Goal: Task Accomplishment & Management: Complete application form

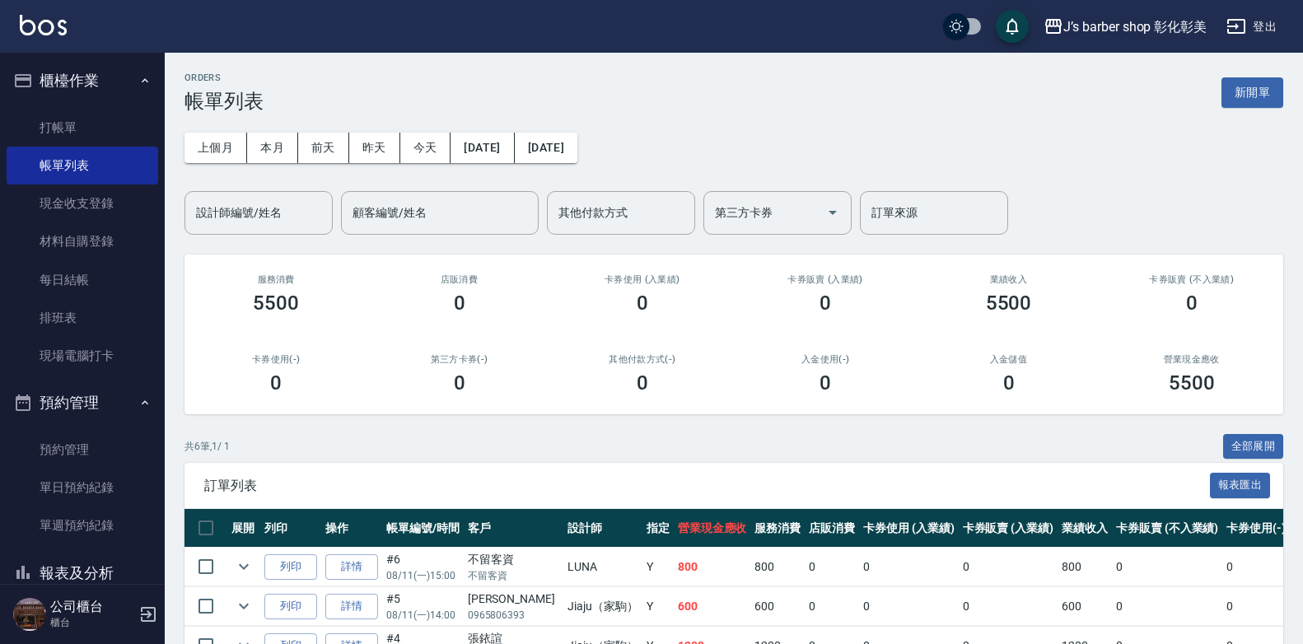
scroll to position [165, 0]
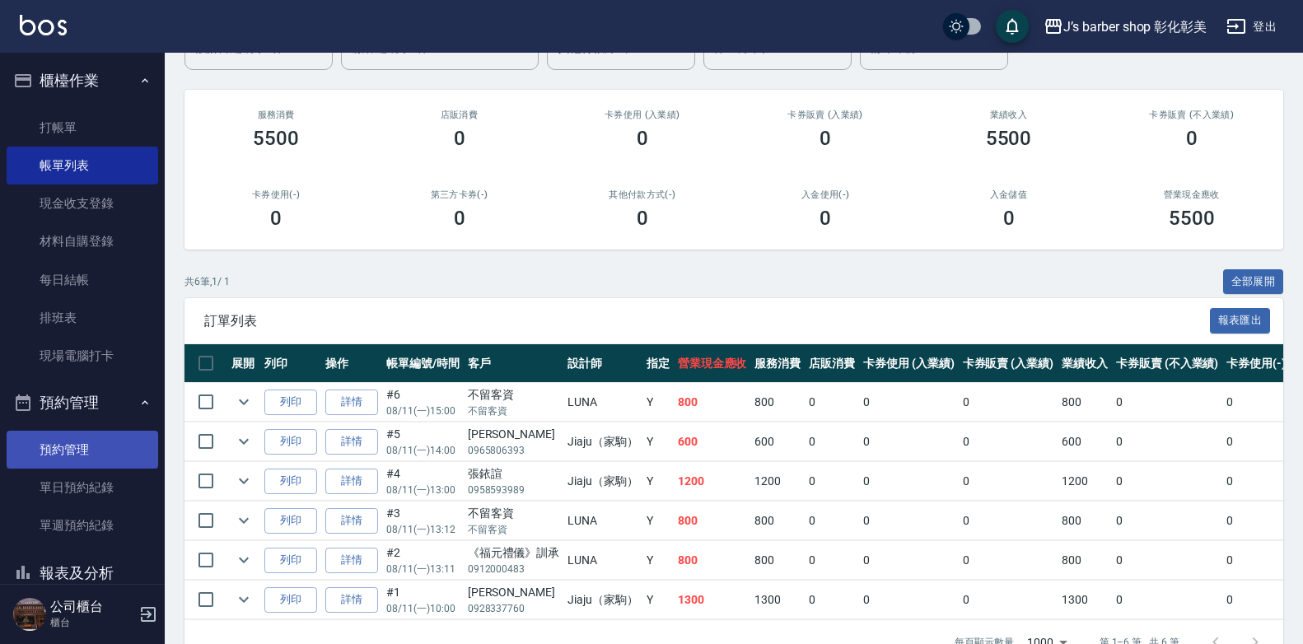
click at [66, 453] on link "預約管理" at bounding box center [83, 450] width 152 height 38
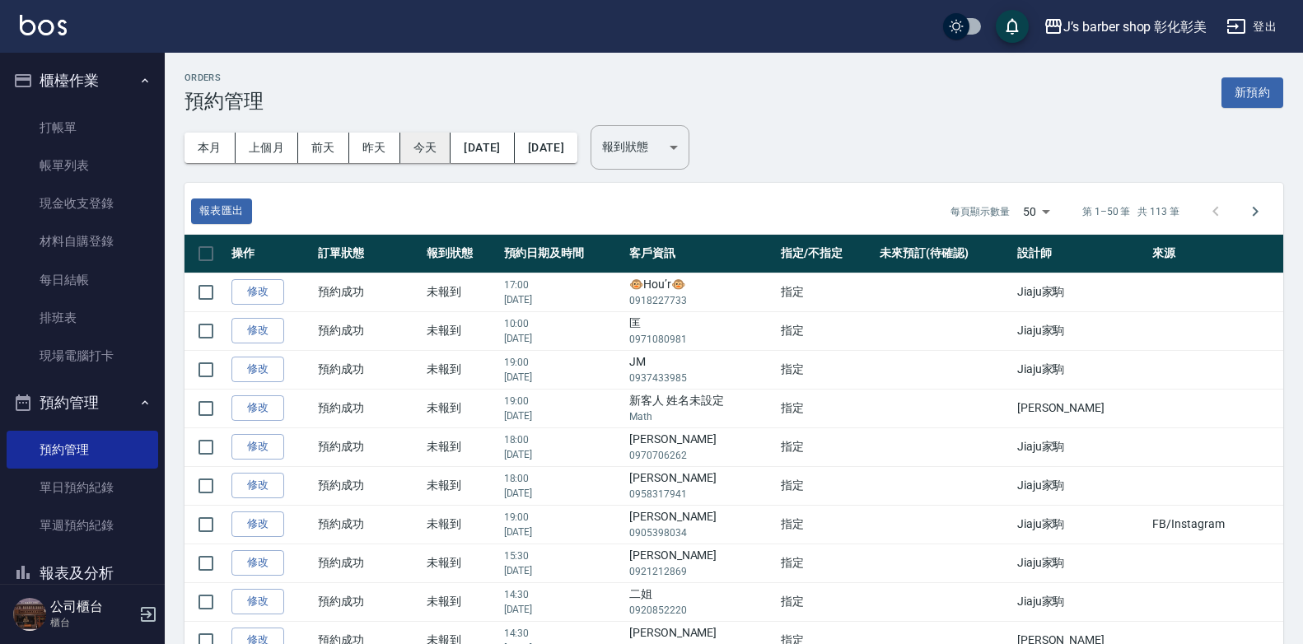
click at [504, 146] on button "[DATE]" at bounding box center [481, 148] width 63 height 30
drag, startPoint x: 410, startPoint y: 143, endPoint x: 524, endPoint y: 140, distance: 113.7
click at [514, 140] on button "[DATE]" at bounding box center [481, 148] width 63 height 30
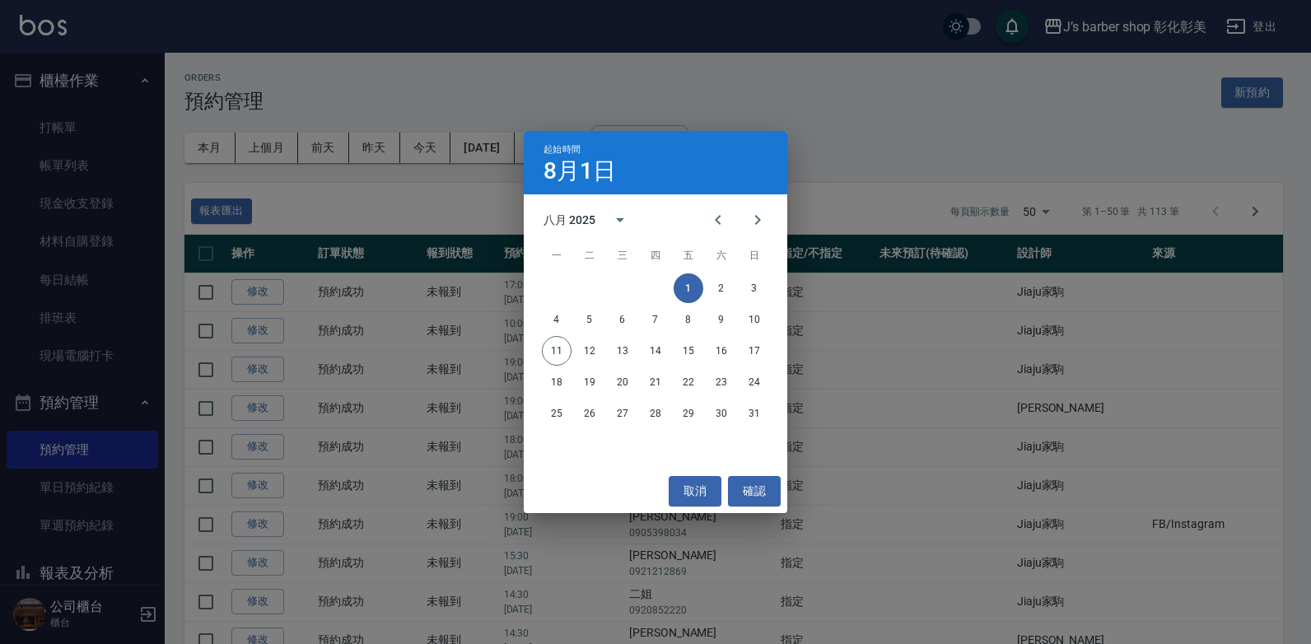
click at [432, 151] on div "起始時間 [DATE] 八月 2025 一 二 三 四 五 六 日 1 2 3 4 5 6 7 8 9 10 11 12 13 14 15 16 17 18 …" at bounding box center [655, 322] width 1311 height 644
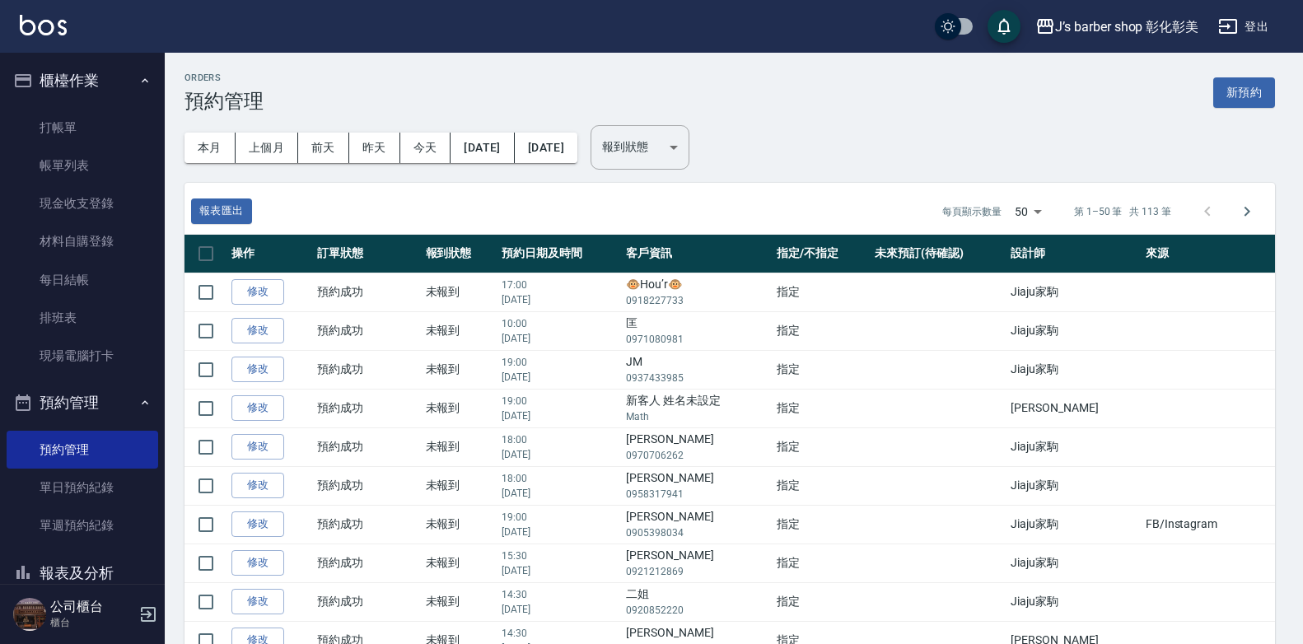
click at [432, 151] on button "今天" at bounding box center [425, 148] width 51 height 30
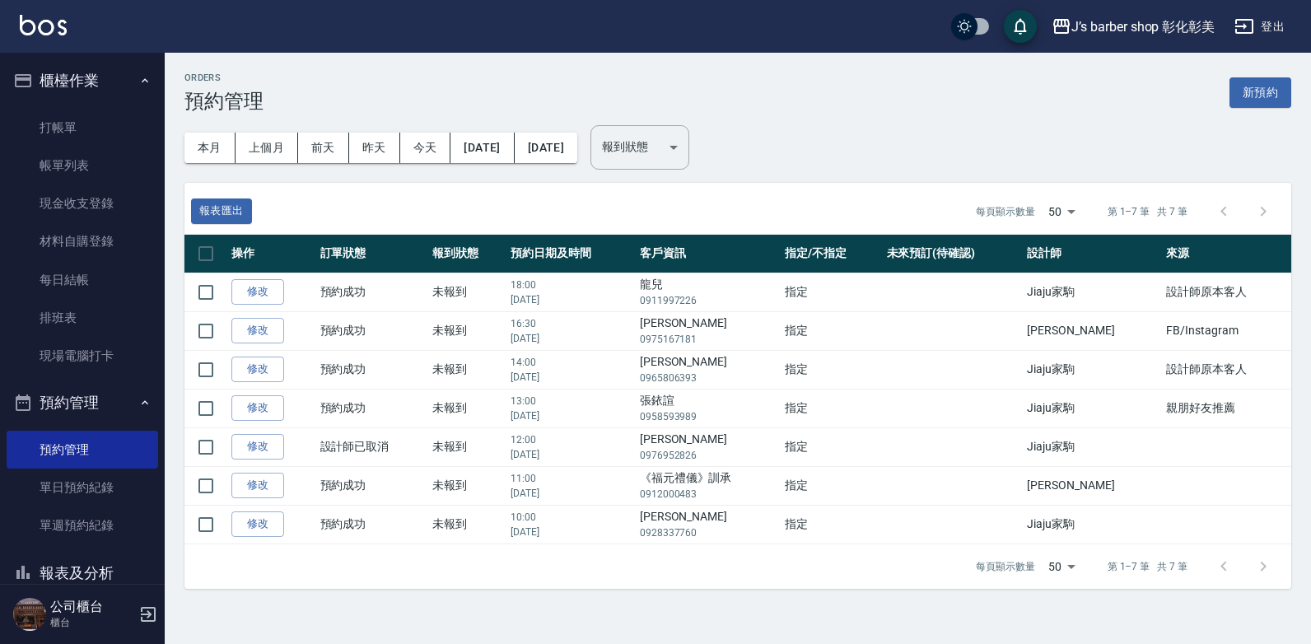
click at [472, 151] on button "[DATE]" at bounding box center [481, 148] width 63 height 30
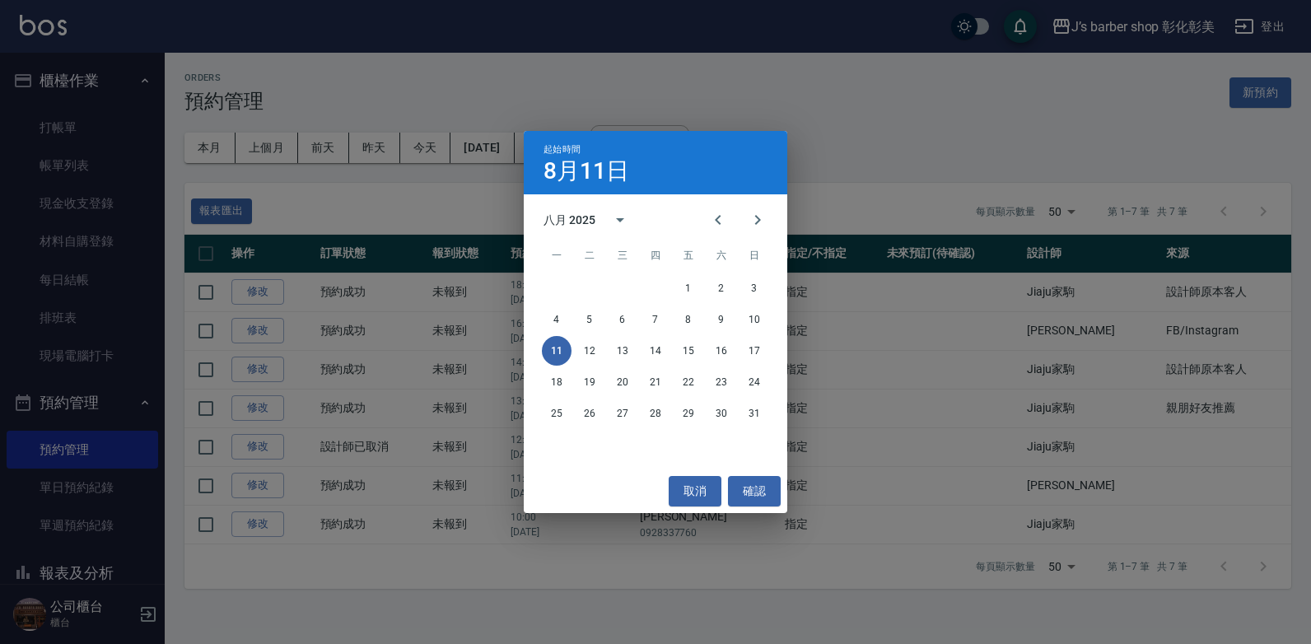
click at [472, 151] on div "起始時間 [DATE] 八月 2025 一 二 三 四 五 六 日 1 2 3 4 5 6 7 8 9 10 11 12 13 14 15 16 17 18 …" at bounding box center [655, 322] width 1311 height 644
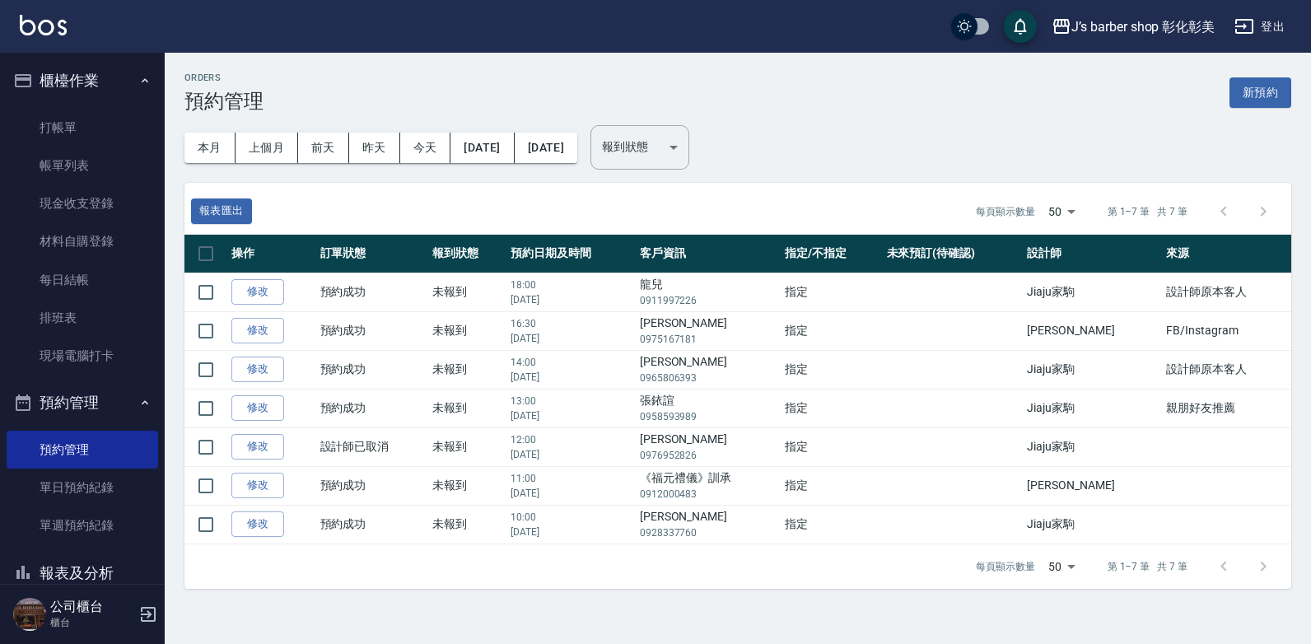
click at [514, 151] on button "[DATE]" at bounding box center [481, 148] width 63 height 30
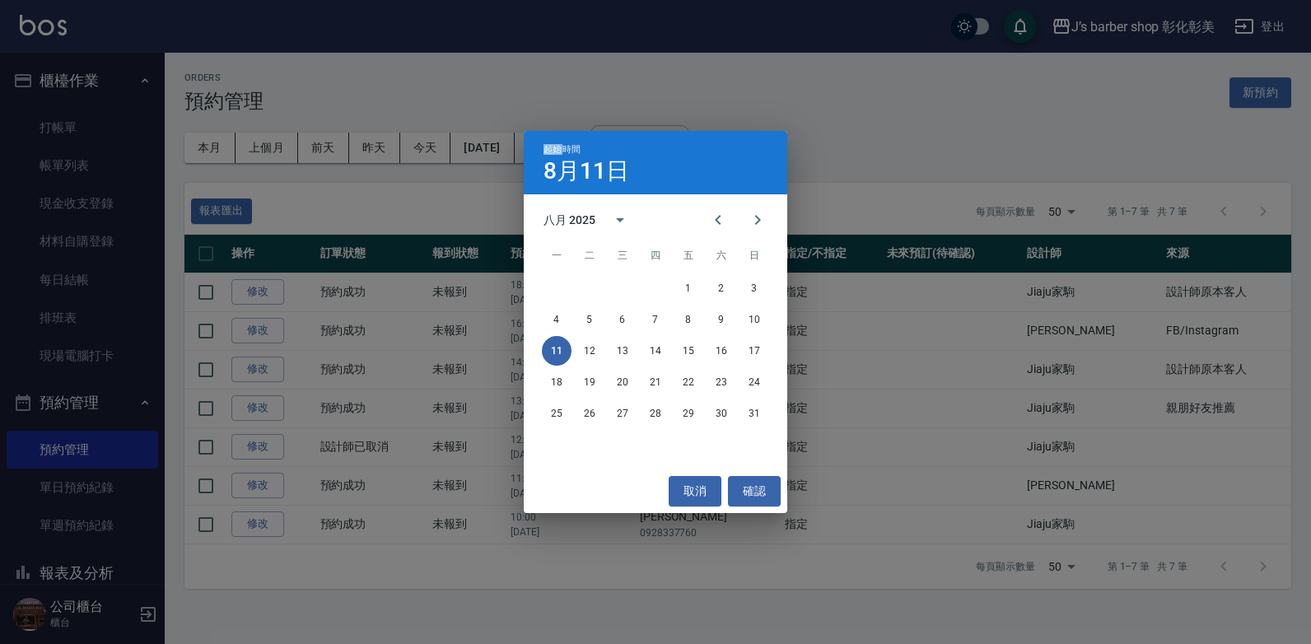
click at [525, 151] on div "起始時間 [DATE]" at bounding box center [656, 162] width 264 height 63
click at [586, 351] on button "12" at bounding box center [590, 351] width 30 height 30
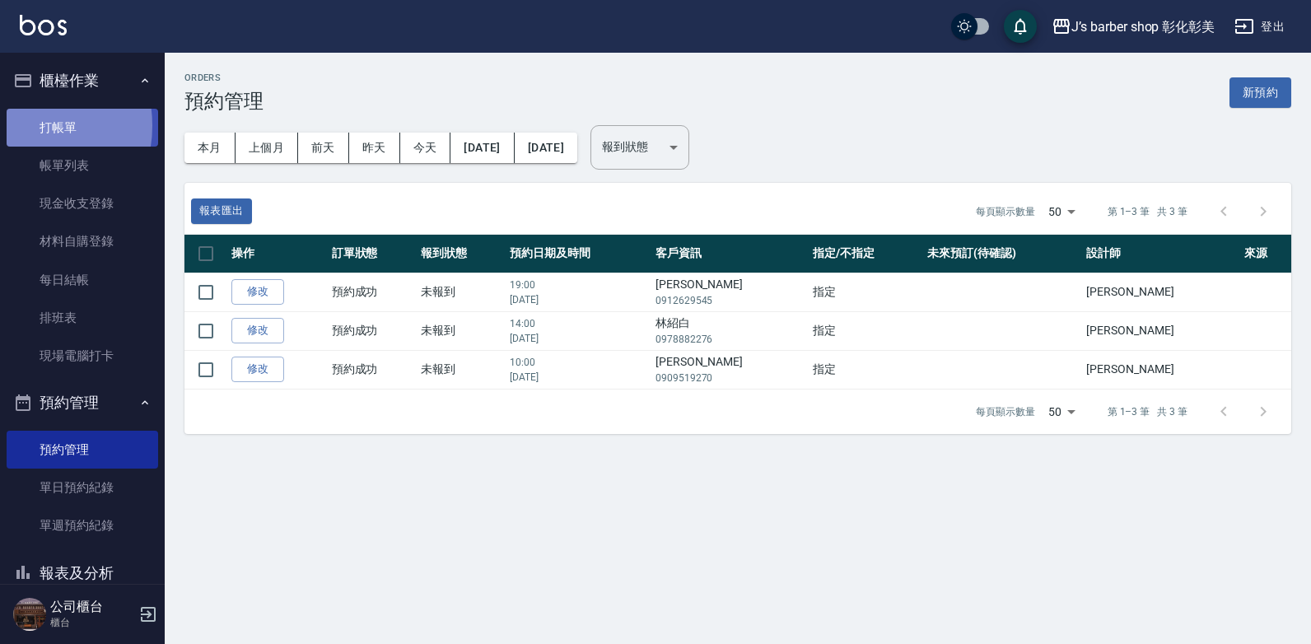
click at [21, 125] on link "打帳單" at bounding box center [83, 128] width 152 height 38
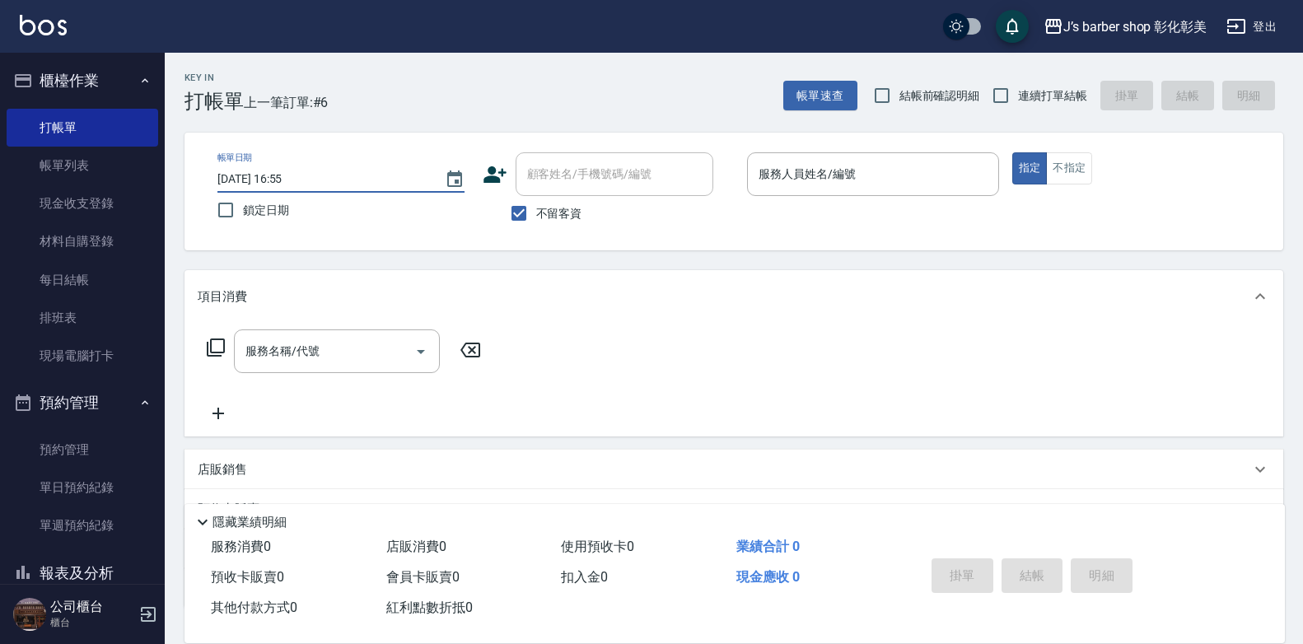
click at [292, 178] on input "[DATE] 16:55" at bounding box center [322, 179] width 211 height 27
click at [307, 179] on input "[DATE] 16:55" at bounding box center [322, 179] width 211 height 27
click at [306, 178] on input "[DATE] 16:55" at bounding box center [322, 179] width 211 height 27
type input "[DATE] 16:03"
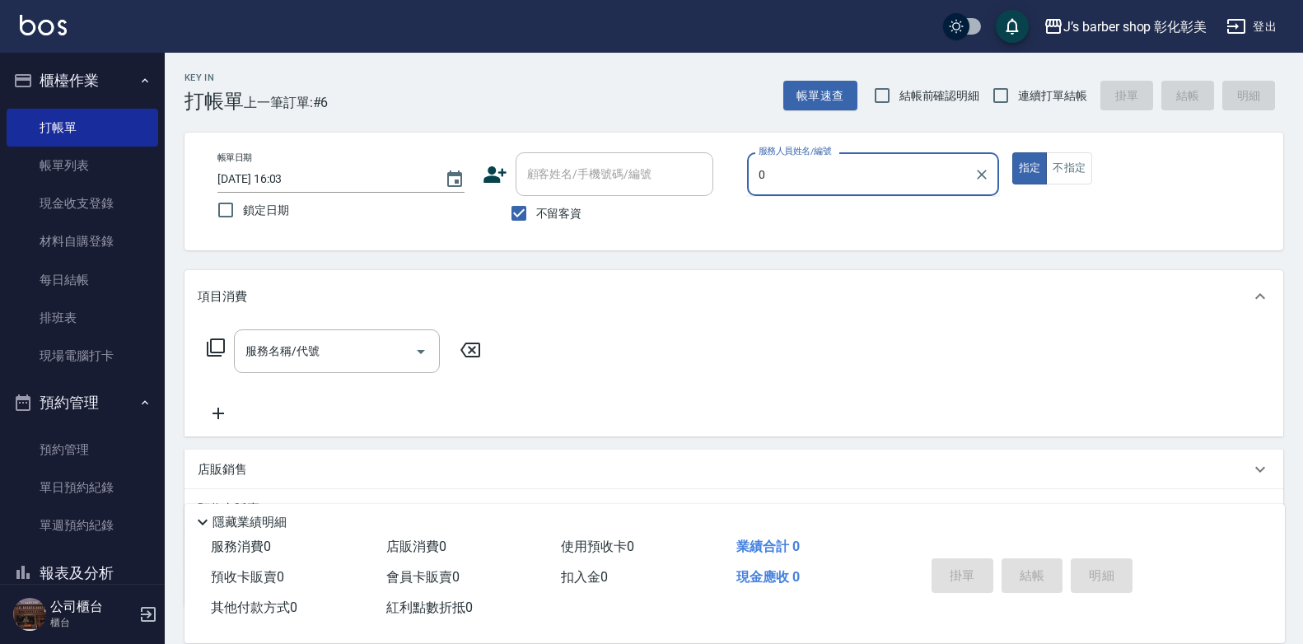
type input "0"
click at [308, 179] on input "[DATE] 16:03" at bounding box center [322, 179] width 211 height 27
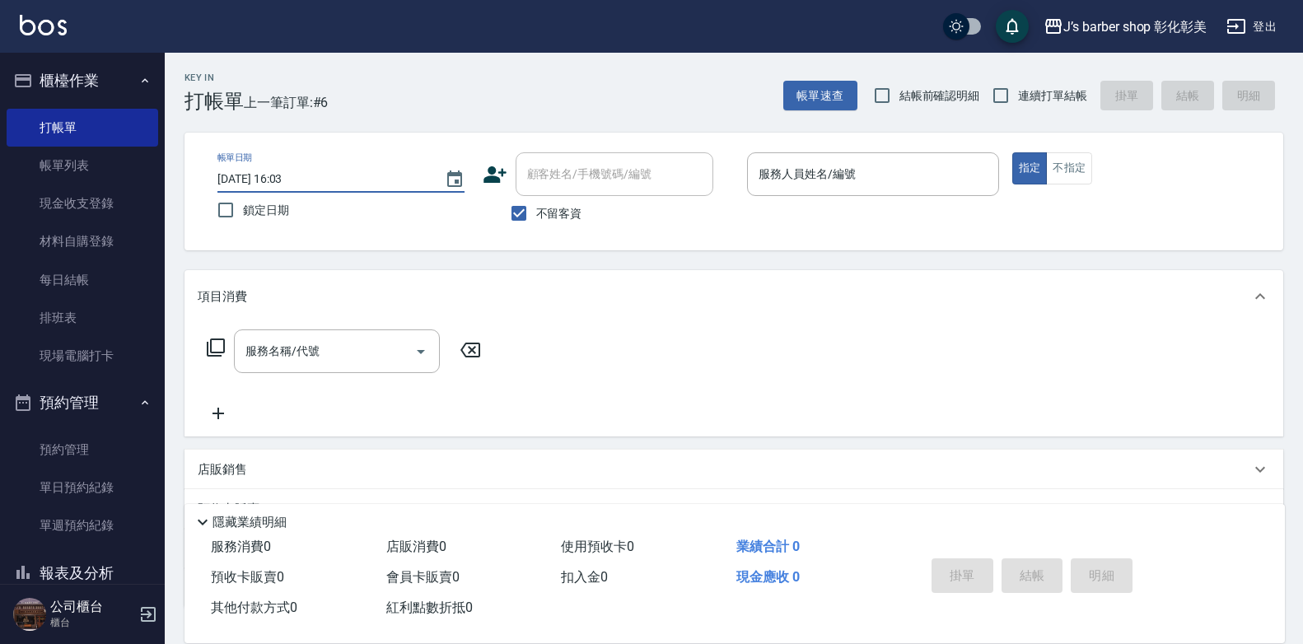
click at [305, 180] on input "[DATE] 16:03" at bounding box center [322, 179] width 211 height 27
type input "[DATE] 16:30"
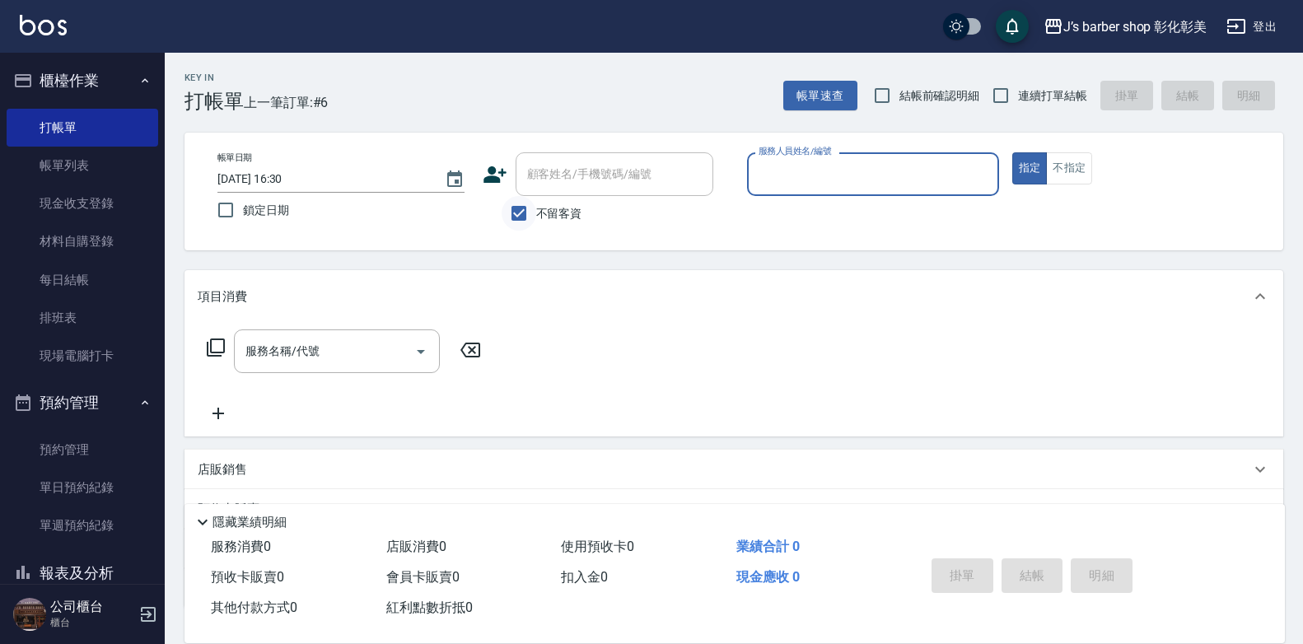
click at [524, 214] on input "不留客資" at bounding box center [518, 213] width 35 height 35
checkbox input "false"
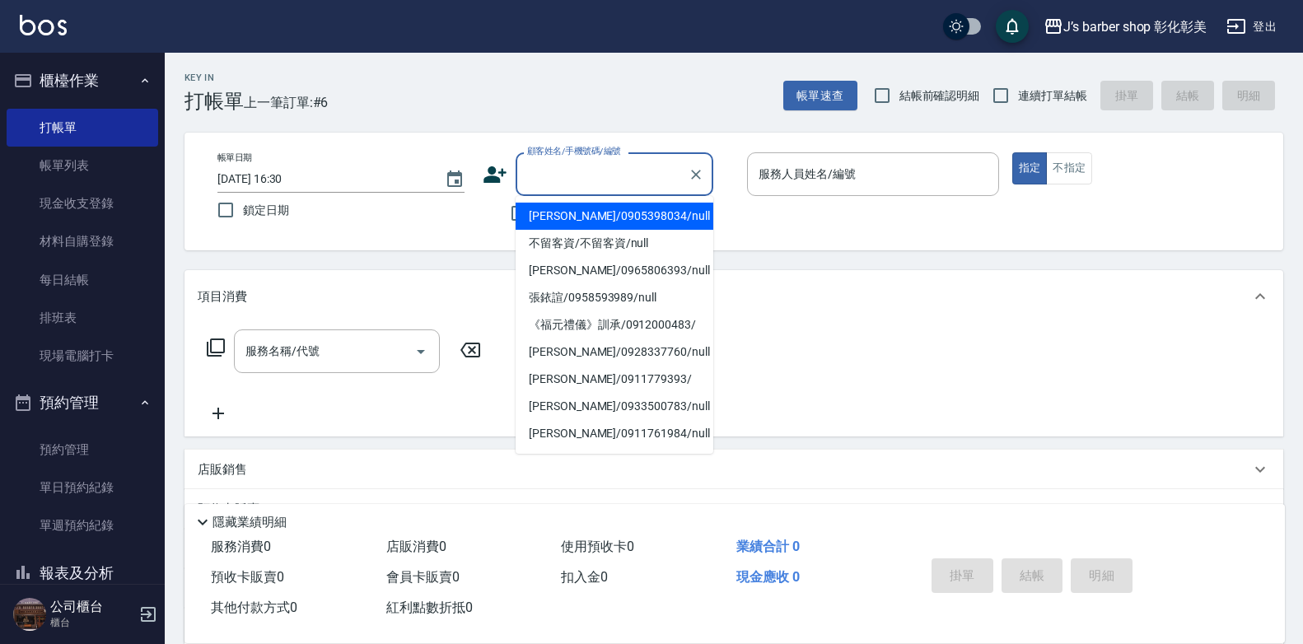
click at [534, 182] on input "顧客姓名/手機號碼/編號" at bounding box center [602, 174] width 158 height 29
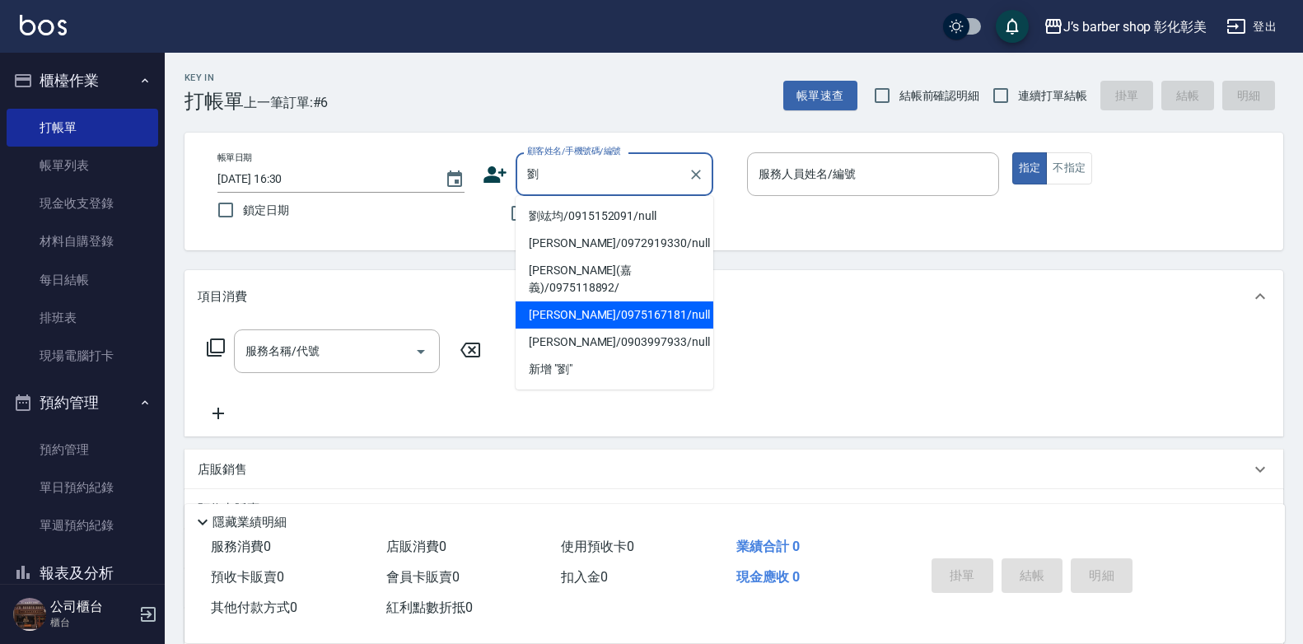
click at [591, 301] on li "[PERSON_NAME]/0975167181/null" at bounding box center [614, 314] width 198 height 27
type input "[PERSON_NAME]/0975167181/null"
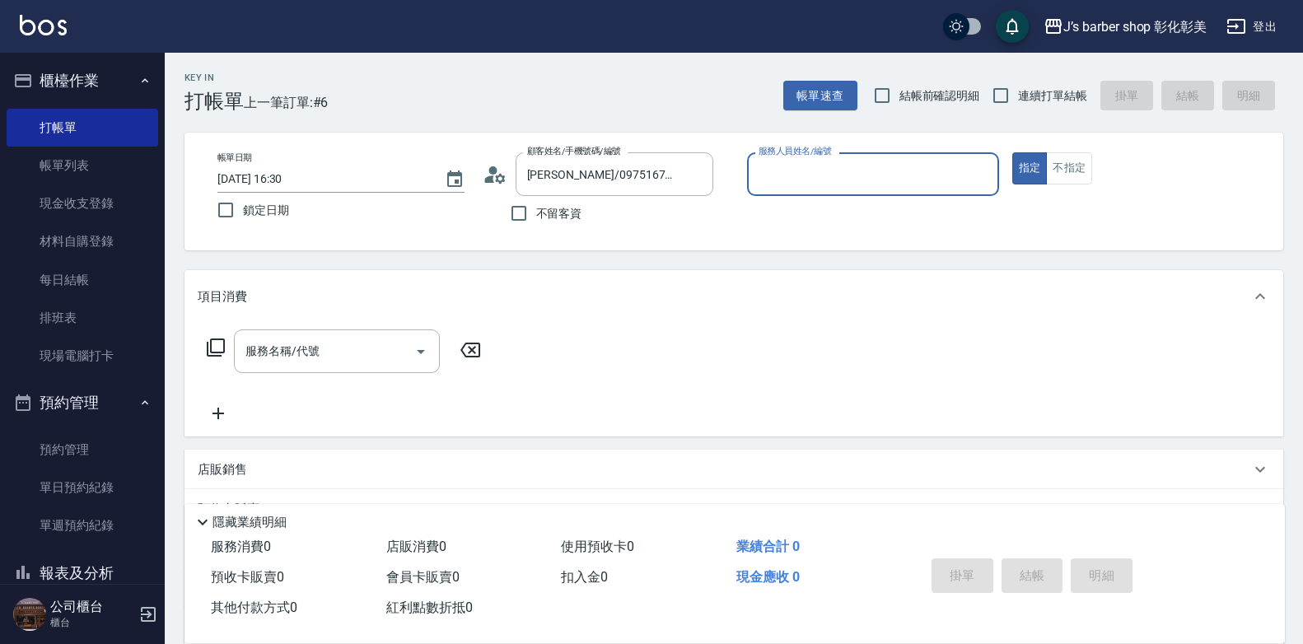
type input "LUNA(無代號)"
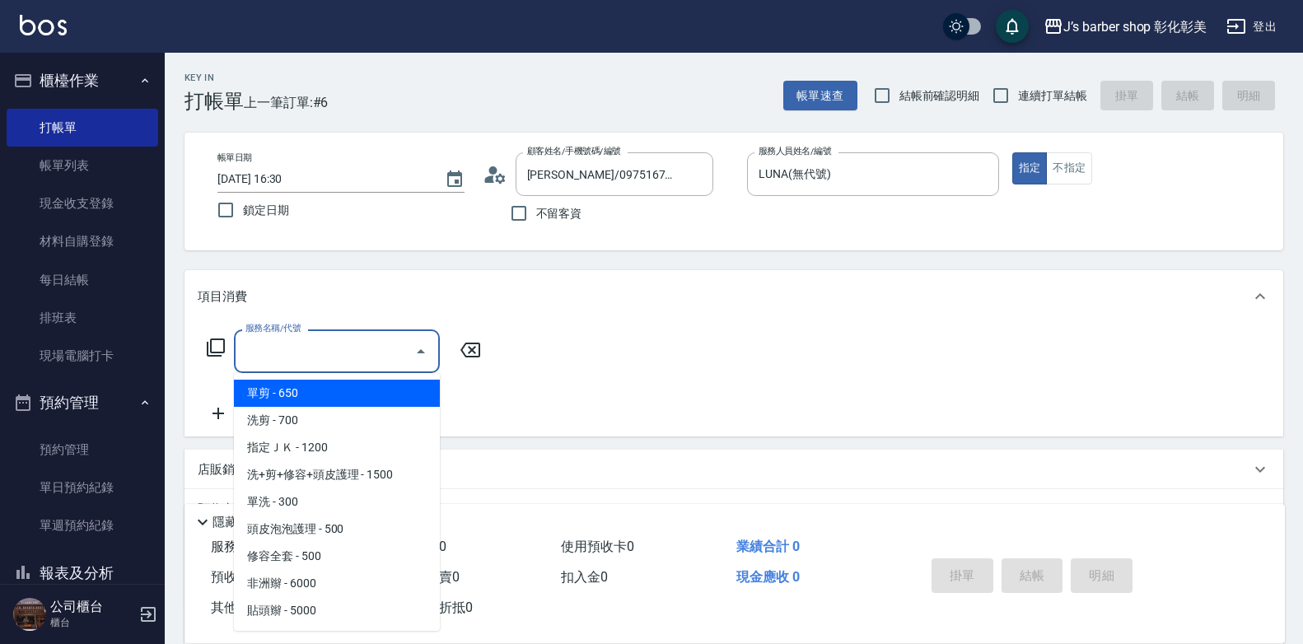
click at [291, 354] on input "服務名稱/代號" at bounding box center [324, 351] width 166 height 29
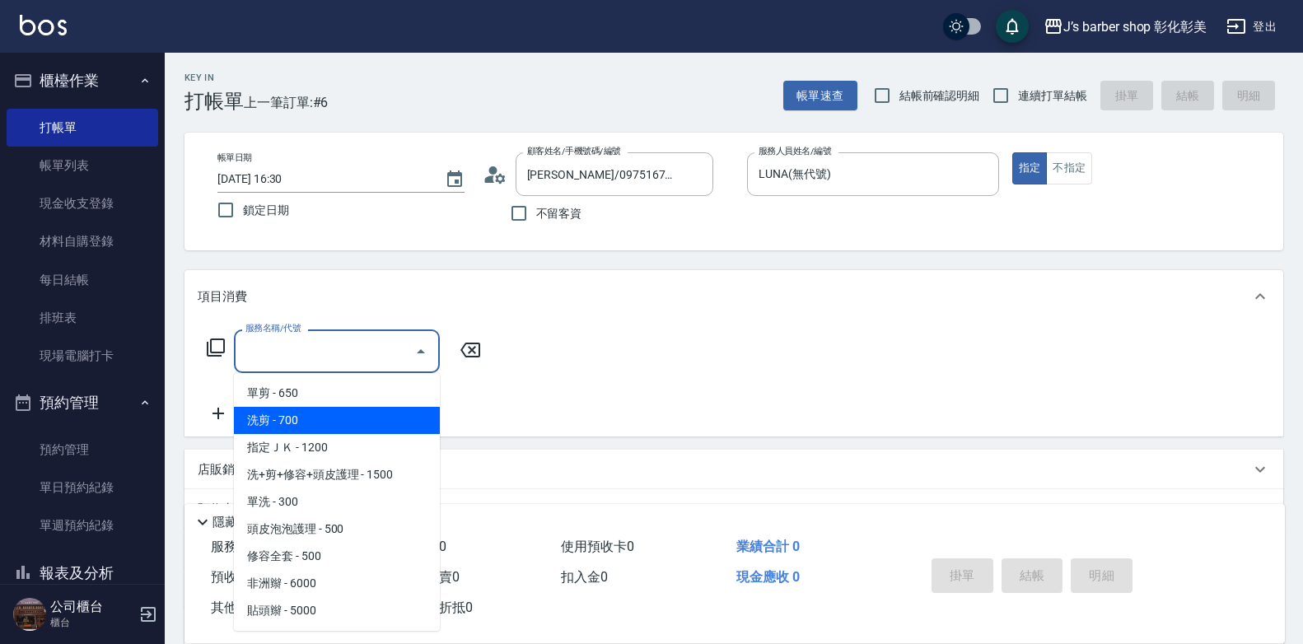
click at [324, 425] on span "洗剪 - 700" at bounding box center [337, 420] width 206 height 27
type input "洗剪(101)"
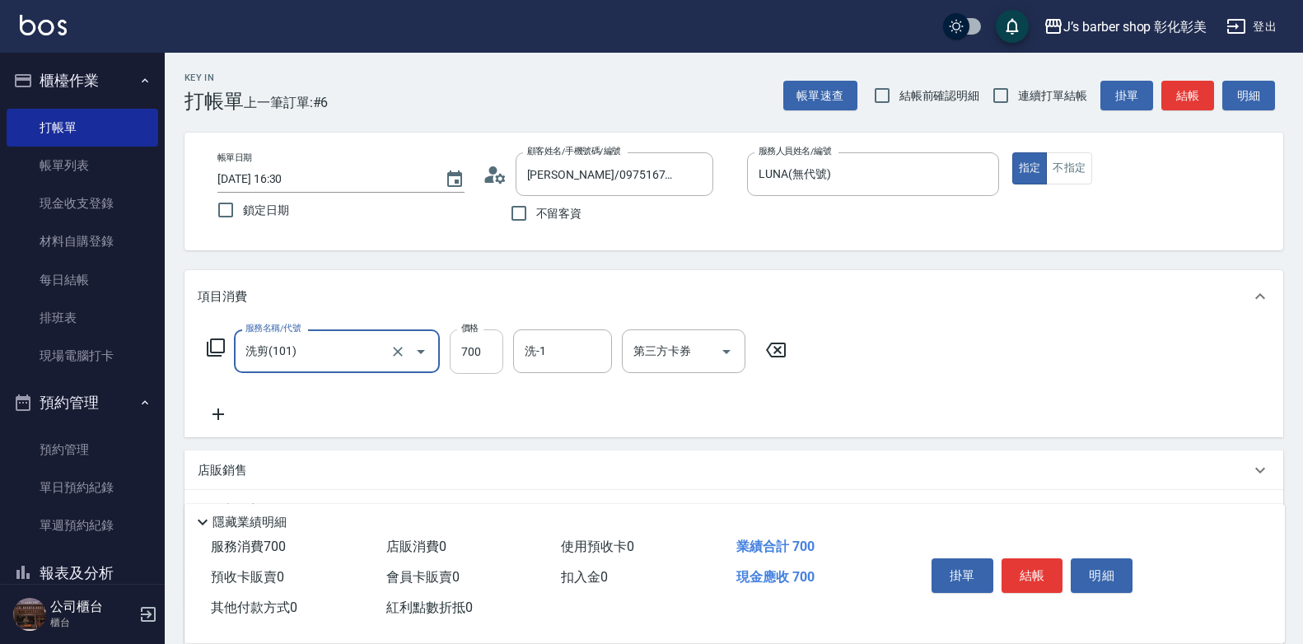
click at [466, 361] on input "700" at bounding box center [477, 351] width 54 height 44
type input "600"
click at [562, 359] on input "洗-1" at bounding box center [562, 351] width 84 height 29
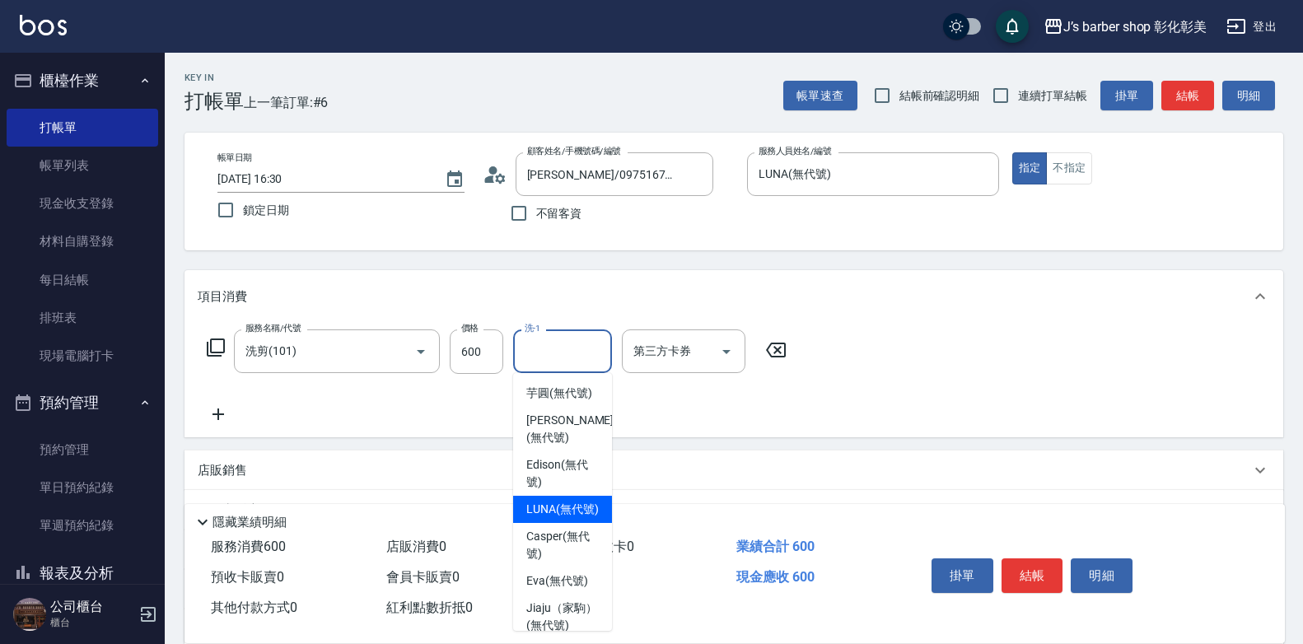
click at [584, 518] on span "LUNA (無代號)" at bounding box center [562, 509] width 72 height 17
type input "LUNA(無代號)"
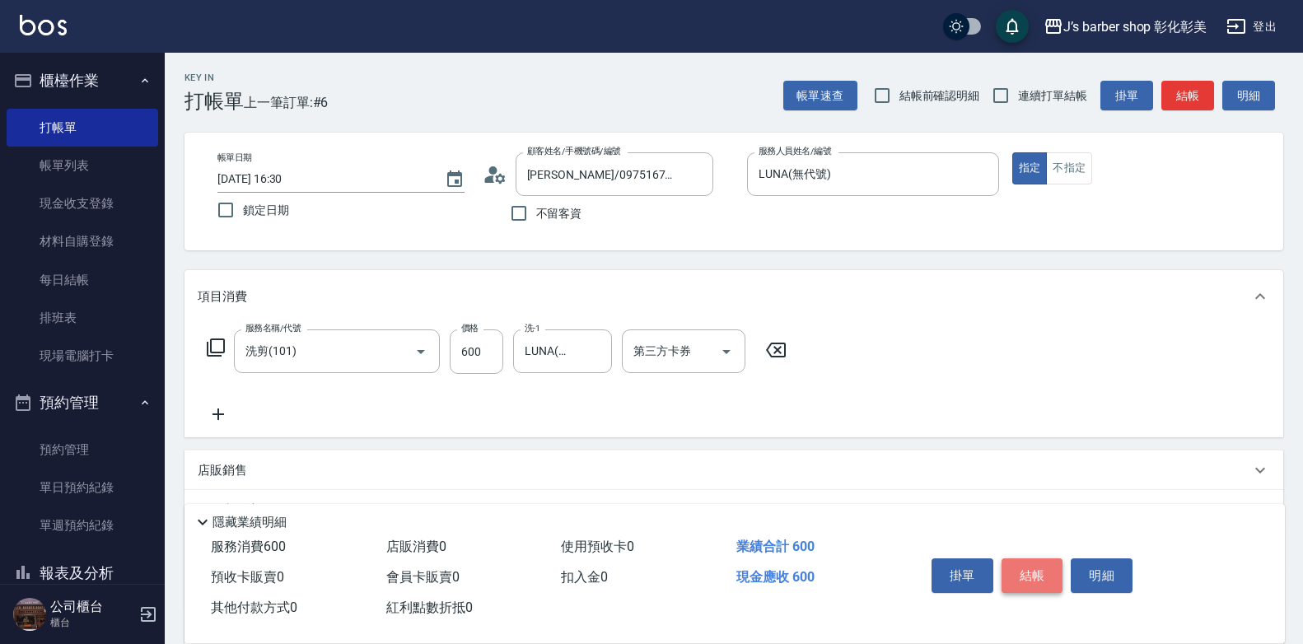
click at [1024, 566] on button "結帳" at bounding box center [1032, 575] width 62 height 35
click at [1024, 566] on div "掛單 結帳 明細" at bounding box center [1032, 578] width 215 height 52
